Goal: Find specific page/section: Find specific page/section

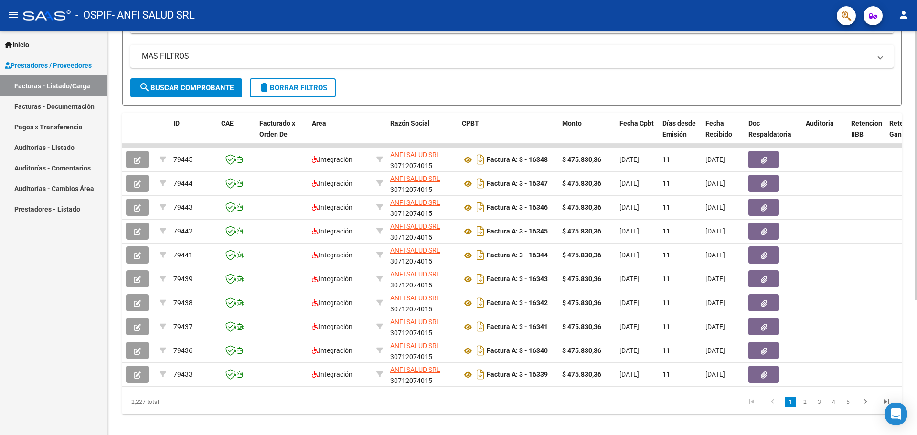
scroll to position [203, 0]
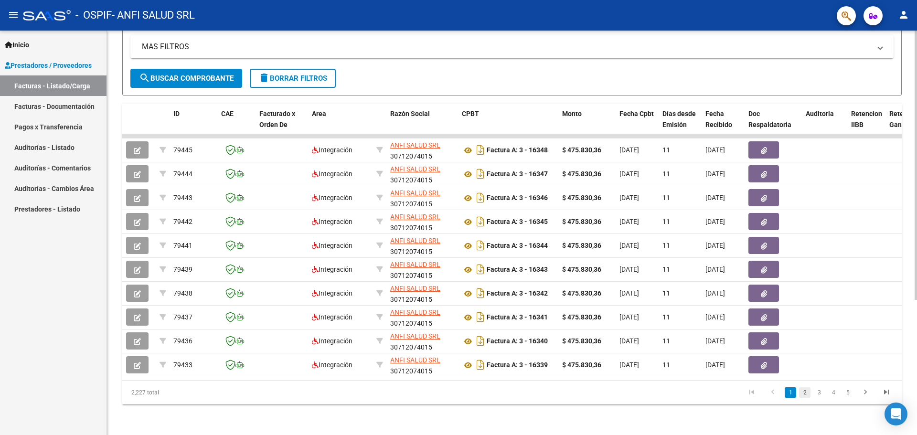
click at [803, 395] on link "2" at bounding box center [804, 392] width 11 height 11
click at [819, 392] on link "3" at bounding box center [819, 392] width 11 height 11
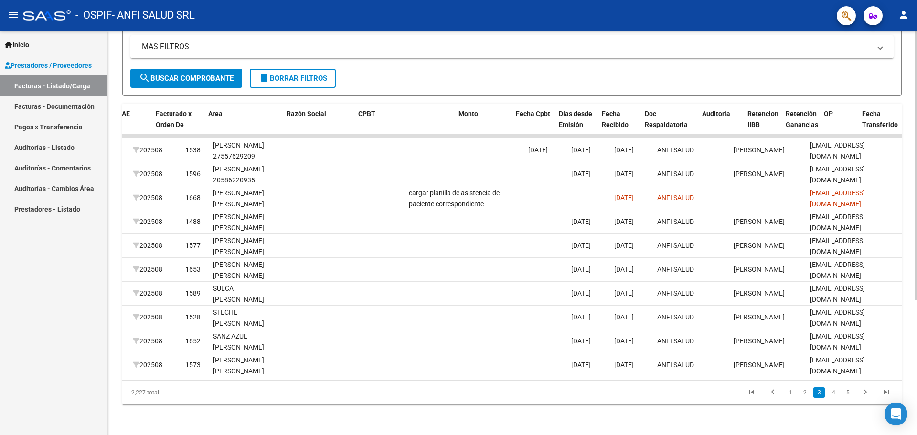
scroll to position [0, 0]
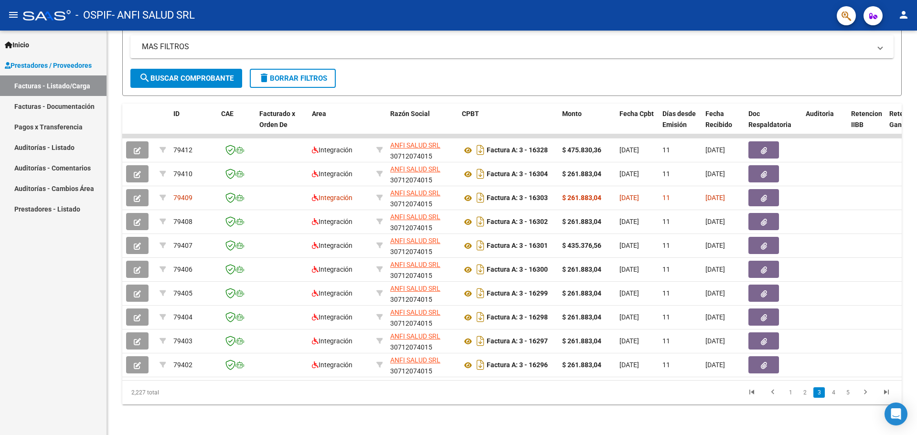
click at [805, 395] on link "2" at bounding box center [804, 392] width 11 height 11
click at [787, 392] on link "1" at bounding box center [790, 392] width 11 height 11
click at [837, 394] on link "4" at bounding box center [833, 392] width 11 height 11
click at [807, 397] on link "3" at bounding box center [804, 392] width 11 height 11
click at [834, 394] on link "4" at bounding box center [833, 392] width 11 height 11
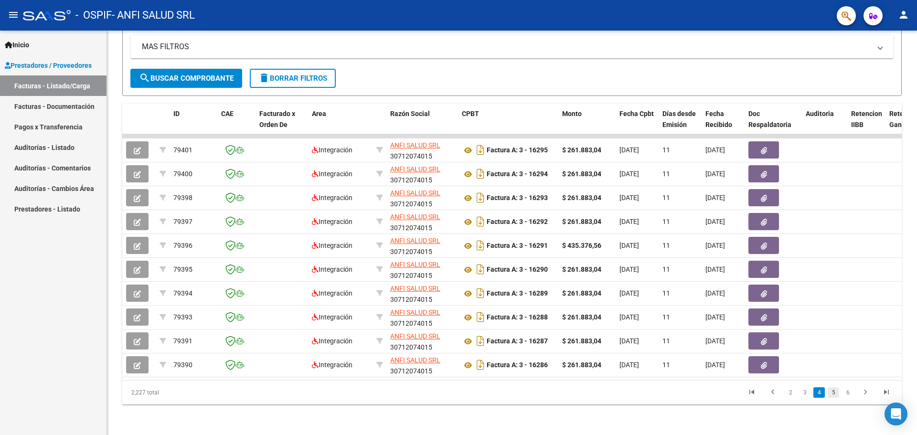
click at [834, 390] on link "5" at bounding box center [833, 392] width 11 height 11
click at [809, 391] on link "4" at bounding box center [804, 392] width 11 height 11
click at [806, 393] on link "3" at bounding box center [804, 392] width 11 height 11
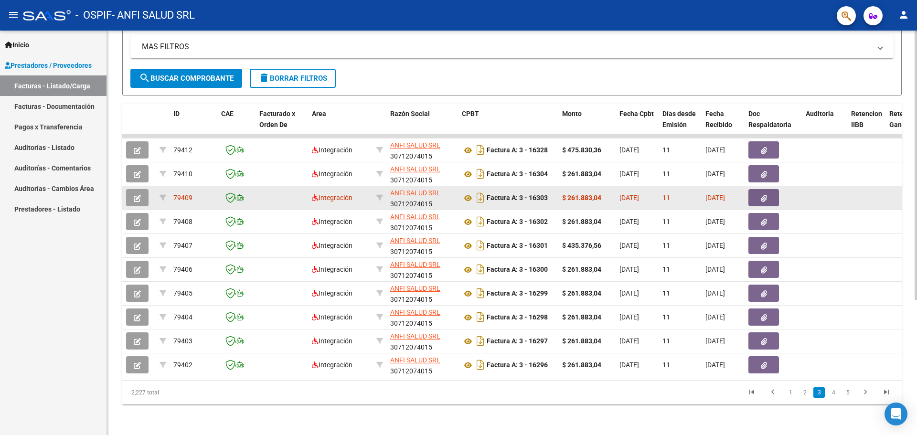
click at [765, 195] on icon "button" at bounding box center [764, 198] width 6 height 7
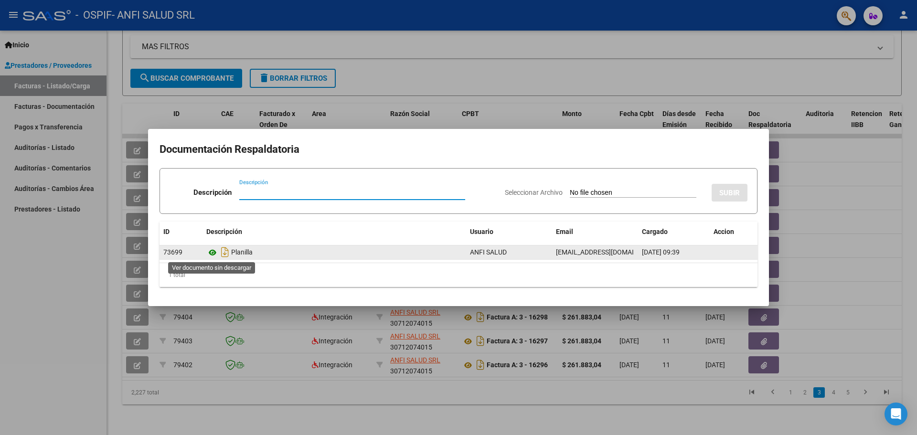
click at [214, 250] on icon at bounding box center [212, 252] width 12 height 11
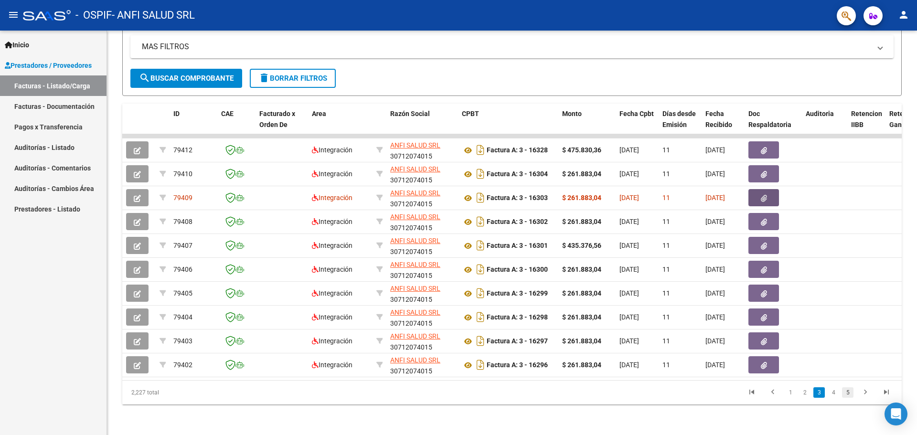
click at [844, 391] on link "5" at bounding box center [847, 392] width 11 height 11
click at [833, 392] on link "6" at bounding box center [833, 392] width 11 height 11
click at [836, 392] on link "7" at bounding box center [833, 392] width 11 height 11
click at [837, 392] on link "8" at bounding box center [833, 392] width 11 height 11
click at [836, 392] on link "9" at bounding box center [832, 392] width 11 height 11
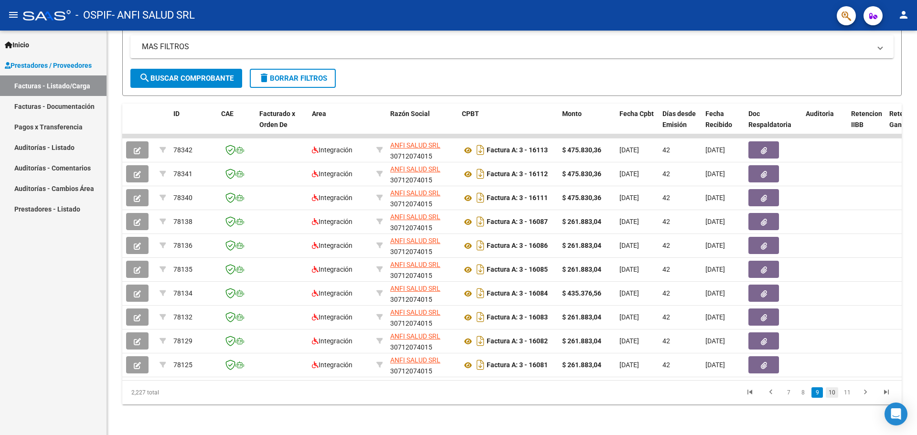
click at [834, 391] on link "10" at bounding box center [832, 392] width 12 height 11
click at [848, 393] on link "12" at bounding box center [847, 392] width 12 height 11
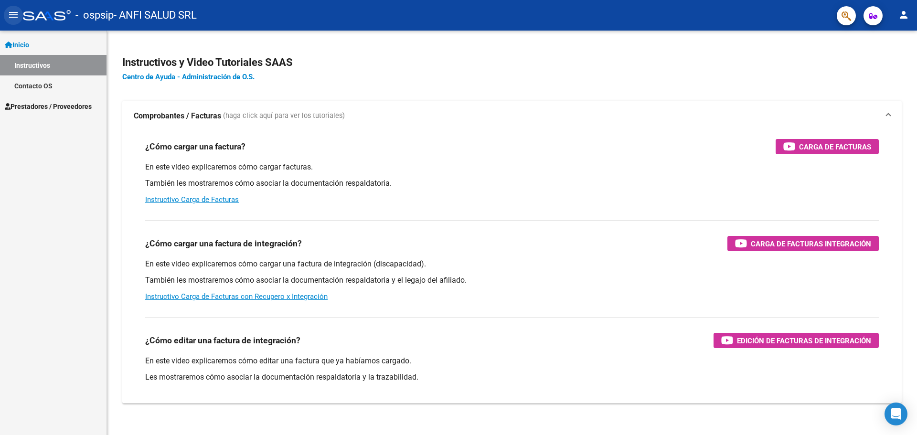
click at [15, 17] on mat-icon "menu" at bounding box center [13, 14] width 11 height 11
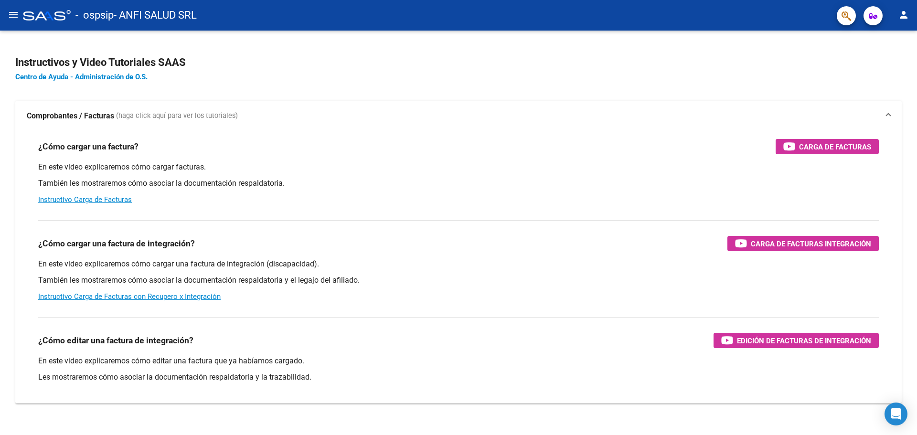
click at [15, 17] on mat-icon "menu" at bounding box center [13, 14] width 11 height 11
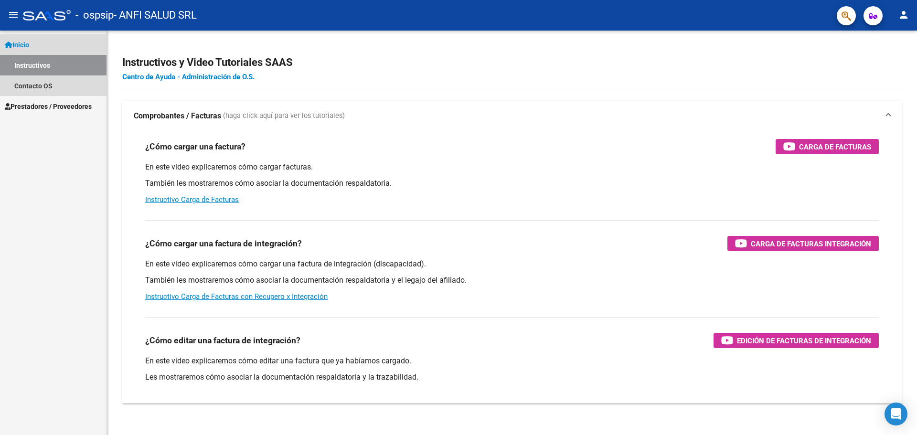
click at [22, 44] on span "Inicio" at bounding box center [17, 45] width 24 height 11
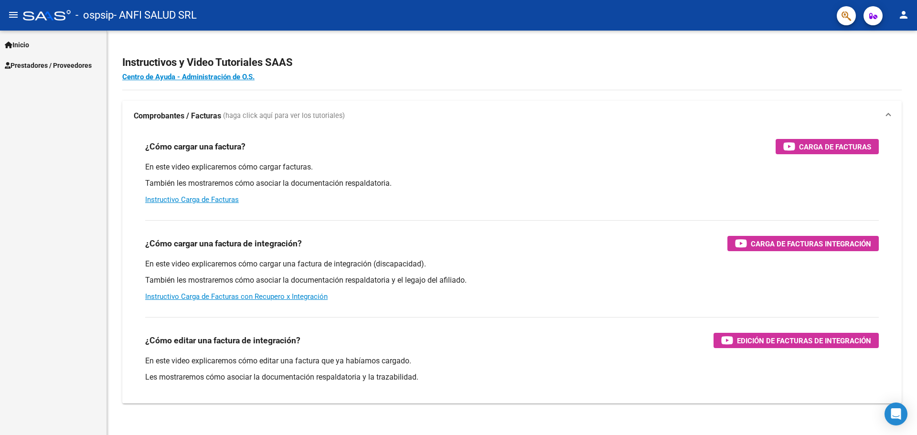
click at [66, 66] on span "Prestadores / Proveedores" at bounding box center [48, 65] width 87 height 11
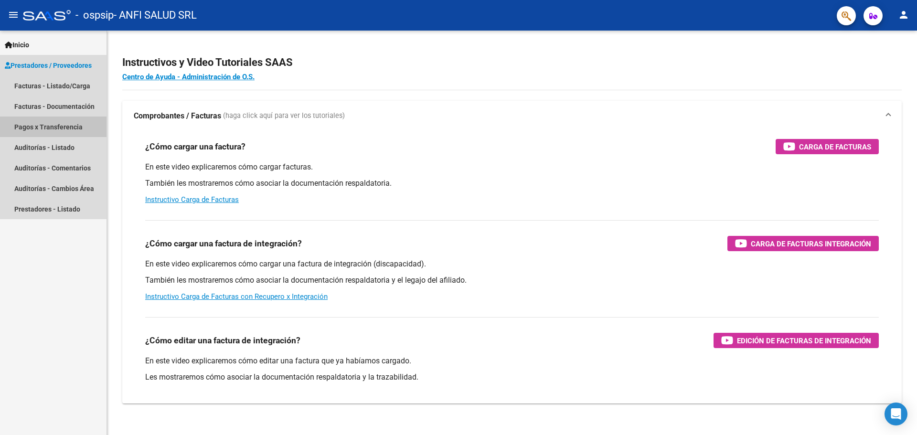
click at [65, 124] on link "Pagos x Transferencia" at bounding box center [53, 127] width 107 height 21
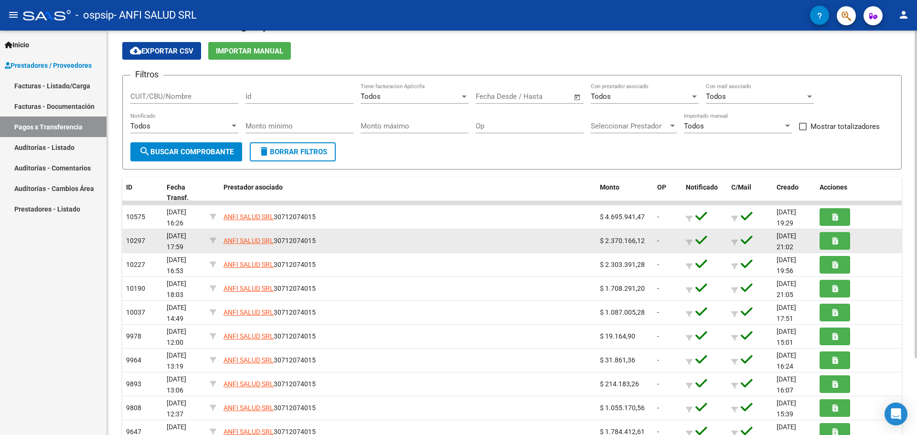
scroll to position [95, 0]
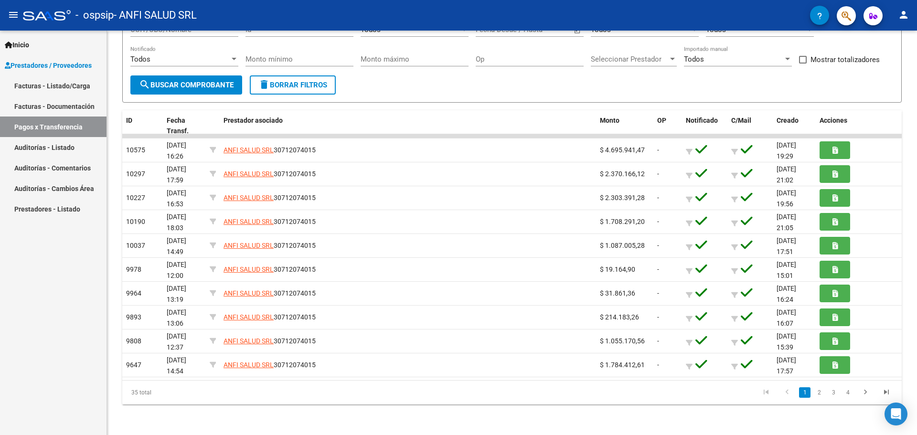
click at [78, 67] on span "Prestadores / Proveedores" at bounding box center [48, 65] width 87 height 11
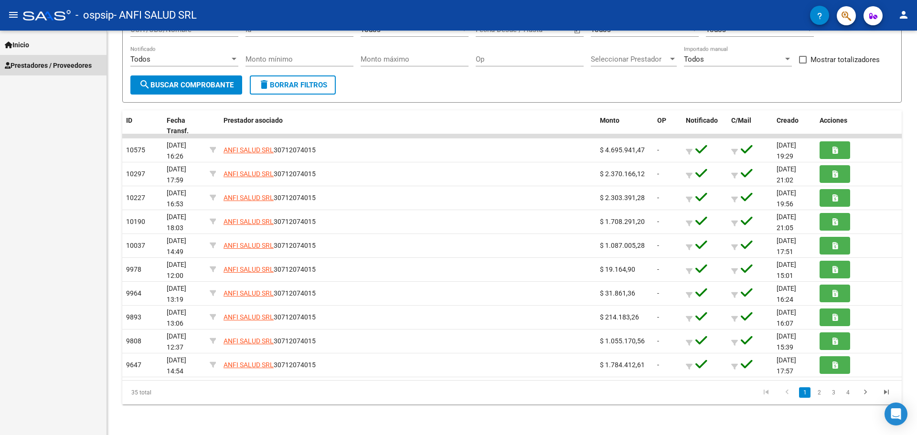
click at [30, 70] on span "Prestadores / Proveedores" at bounding box center [48, 65] width 87 height 11
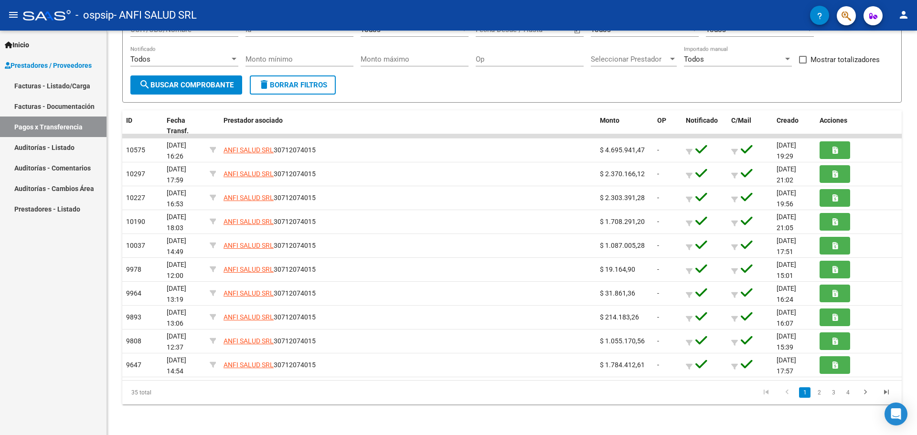
click at [37, 86] on link "Facturas - Listado/Carga" at bounding box center [53, 85] width 107 height 21
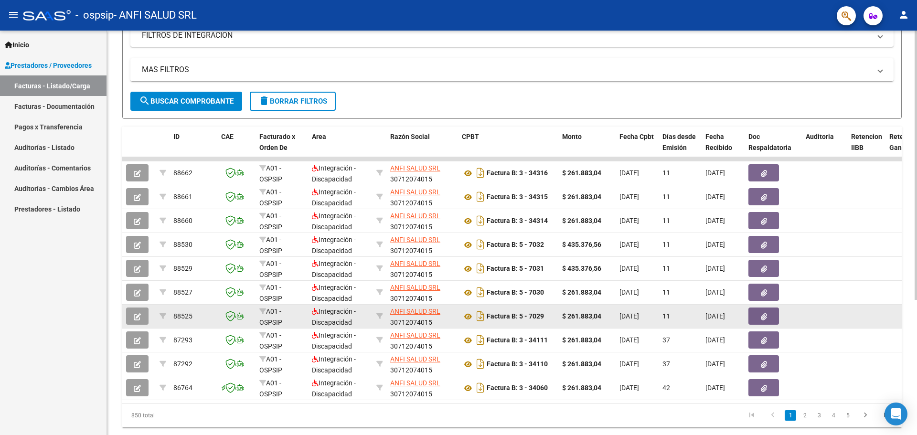
scroll to position [203, 0]
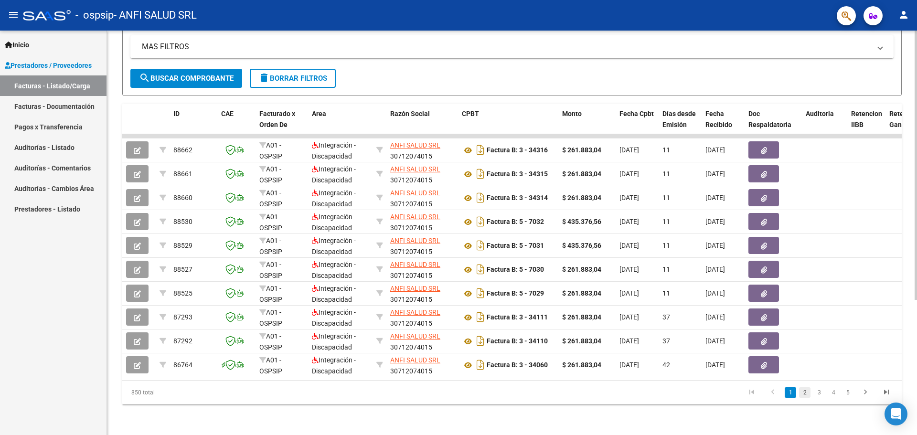
click at [808, 393] on link "2" at bounding box center [804, 392] width 11 height 11
click at [822, 391] on link "3" at bounding box center [819, 392] width 11 height 11
click at [836, 395] on link "4" at bounding box center [833, 392] width 11 height 11
click at [837, 395] on link "5" at bounding box center [833, 392] width 11 height 11
click at [837, 394] on link "6" at bounding box center [833, 392] width 11 height 11
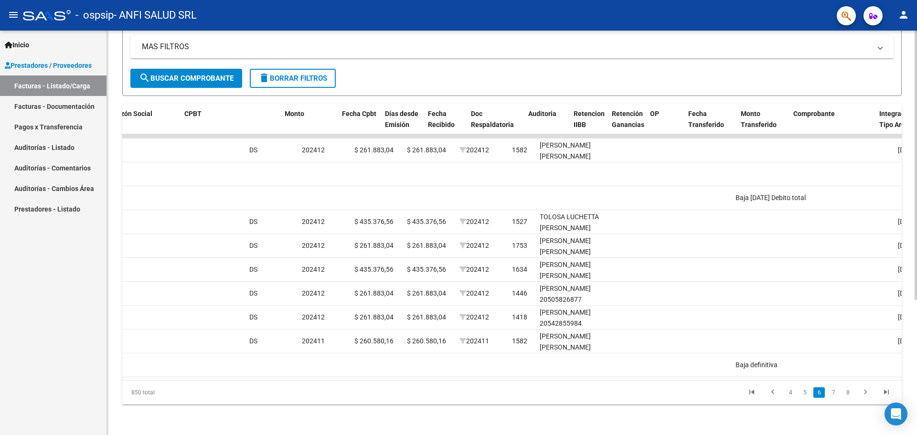
scroll to position [0, 0]
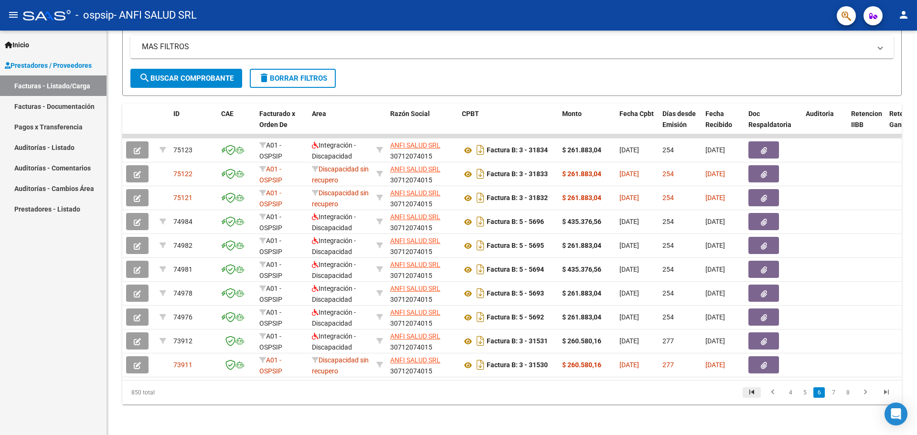
click at [750, 394] on icon "go to first page" at bounding box center [752, 393] width 12 height 11
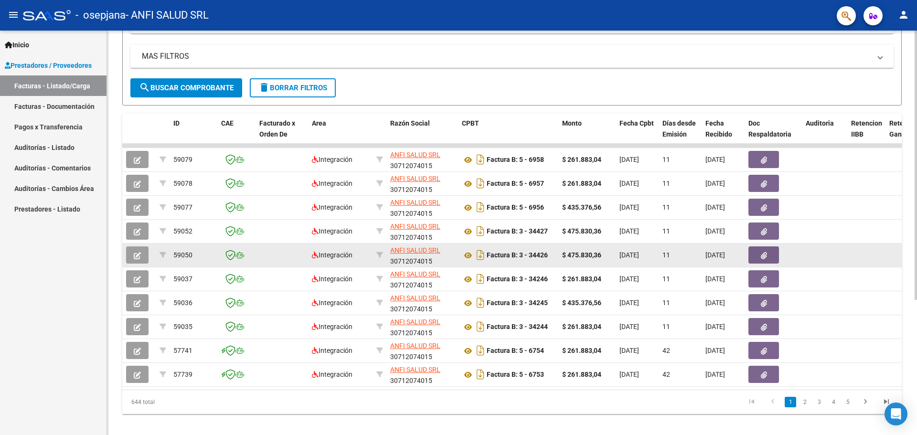
scroll to position [203, 0]
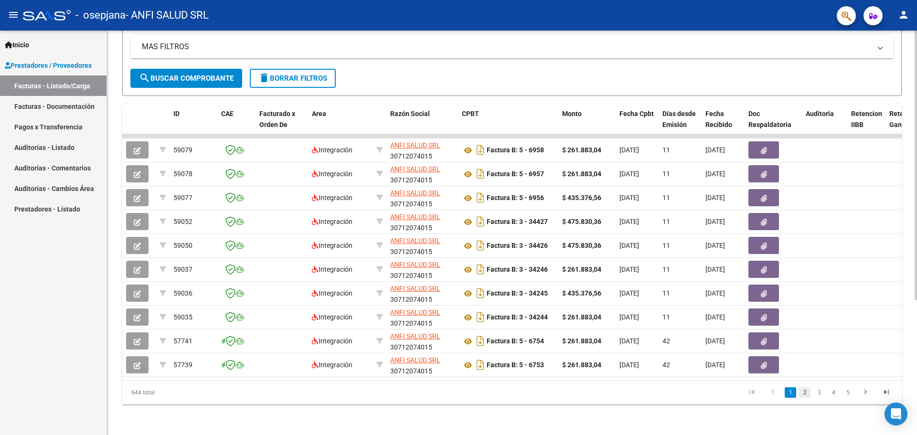
click at [804, 392] on link "2" at bounding box center [804, 392] width 11 height 11
click at [823, 394] on link "3" at bounding box center [819, 392] width 11 height 11
click at [837, 394] on link "4" at bounding box center [833, 392] width 11 height 11
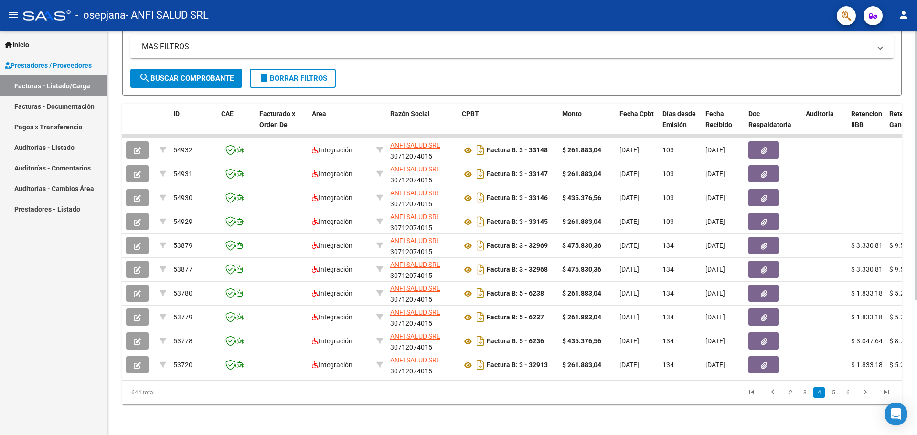
click at [837, 394] on link "5" at bounding box center [833, 392] width 11 height 11
